Goal: Task Accomplishment & Management: Use online tool/utility

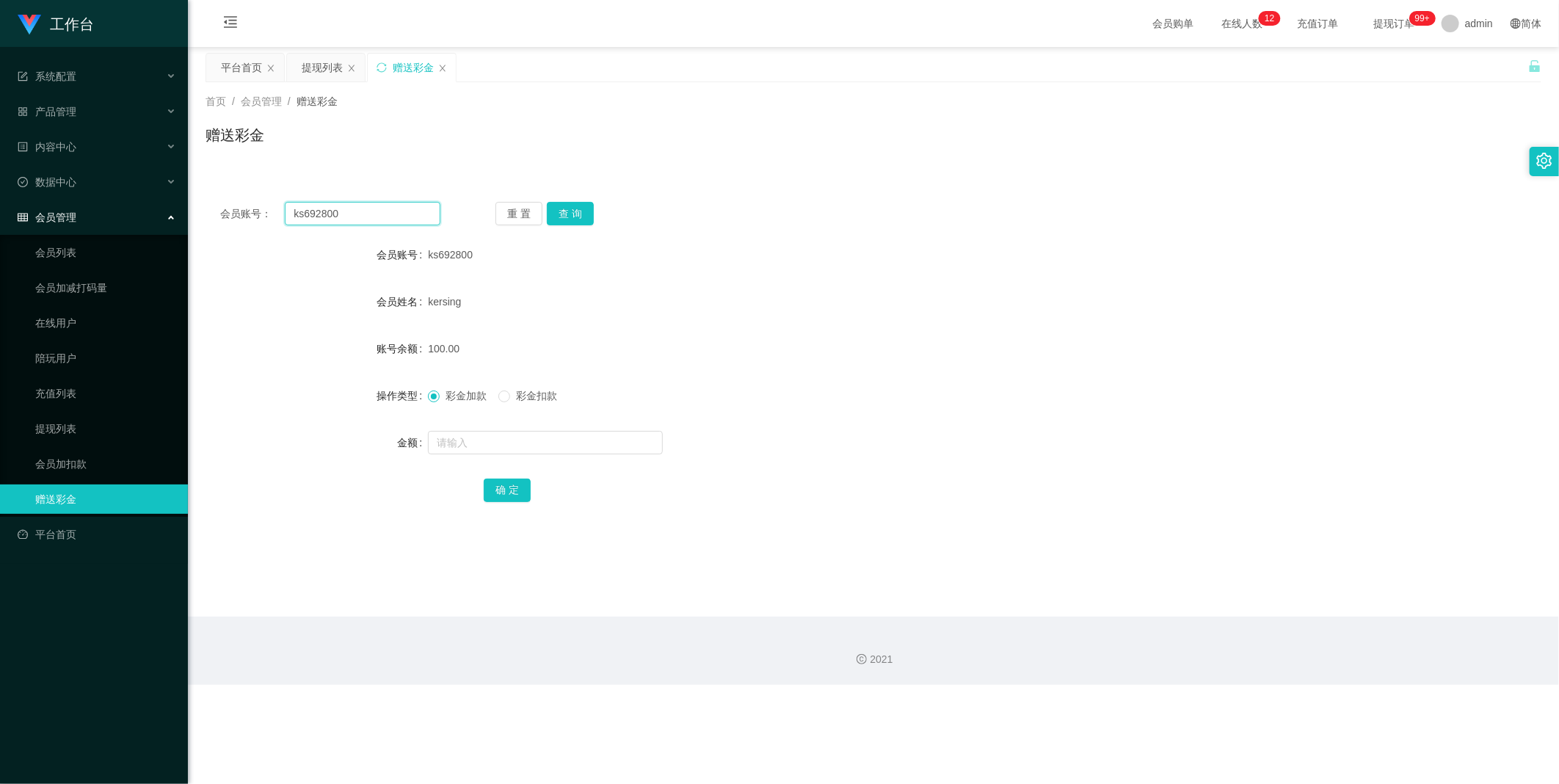
click at [401, 215] on input "ks692800" at bounding box center [362, 213] width 156 height 23
paste input "Kzqian"
type input "Kzqian"
click at [565, 218] on button "查 询" at bounding box center [571, 213] width 47 height 23
click at [514, 448] on input "text" at bounding box center [546, 442] width 235 height 23
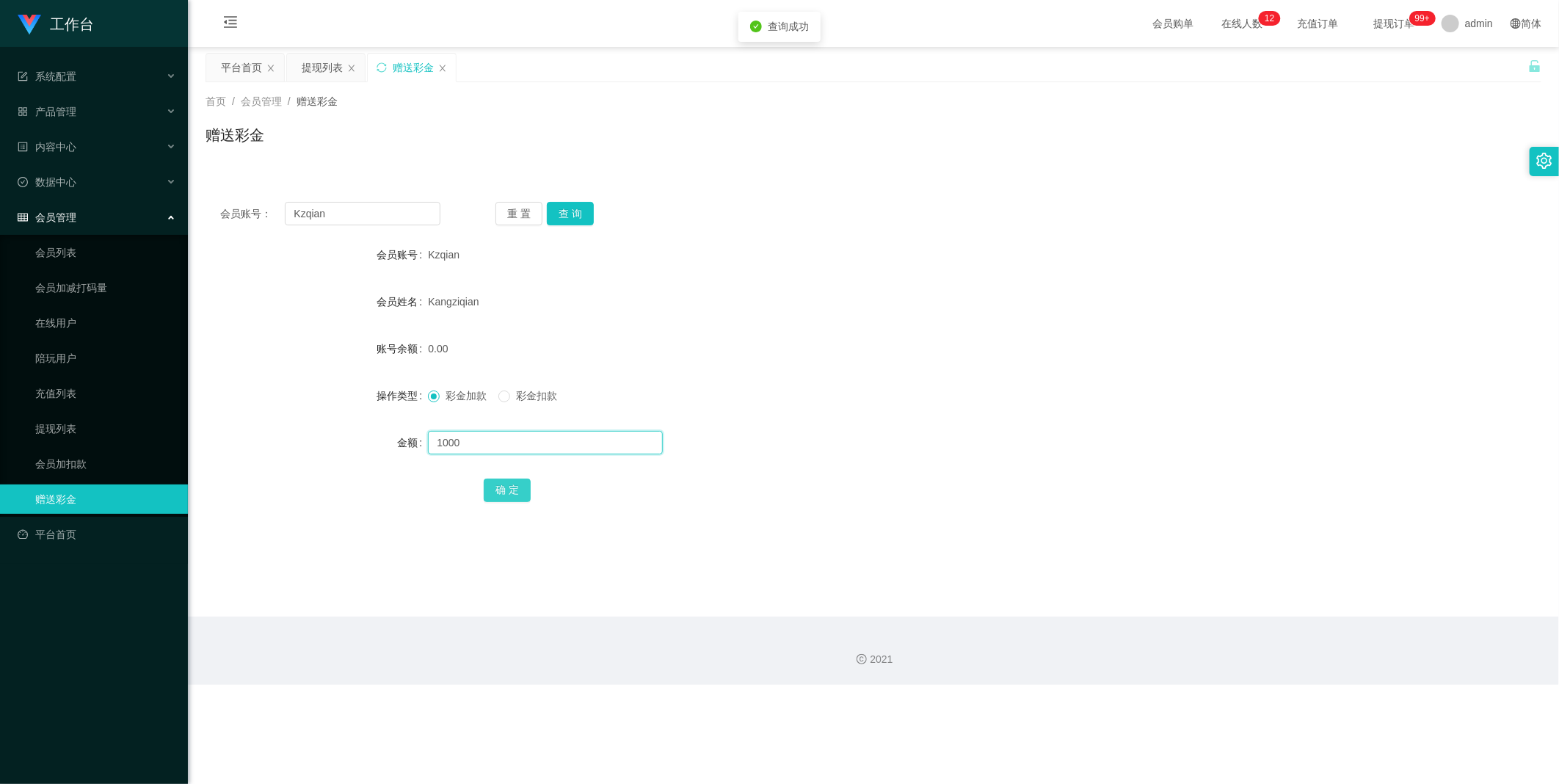
type input "1000"
click at [501, 482] on button "确 定" at bounding box center [507, 489] width 47 height 23
